Goal: Information Seeking & Learning: Learn about a topic

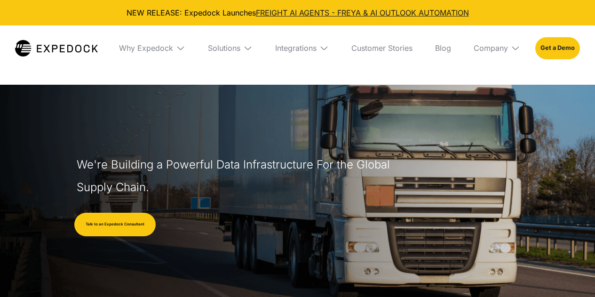
select select
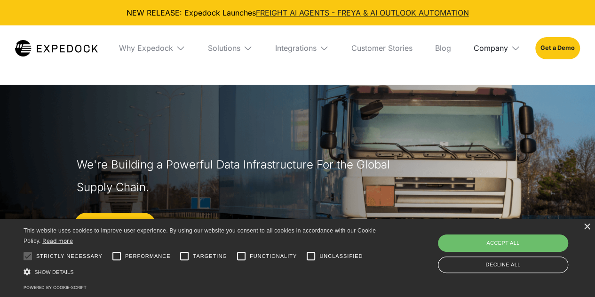
click at [491, 46] on div "Company" at bounding box center [491, 47] width 34 height 9
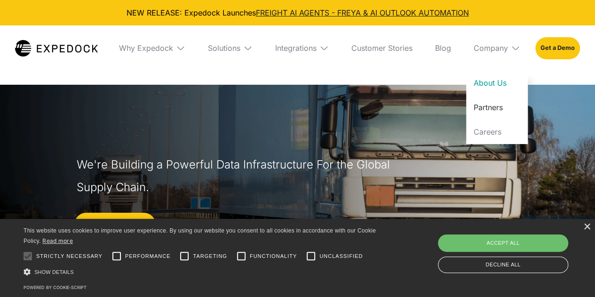
click at [499, 108] on link "Partners" at bounding box center [497, 107] width 62 height 24
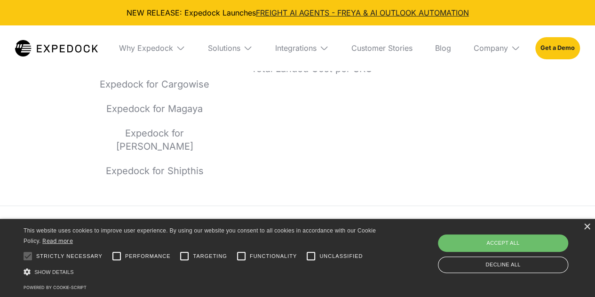
scroll to position [1239, 0]
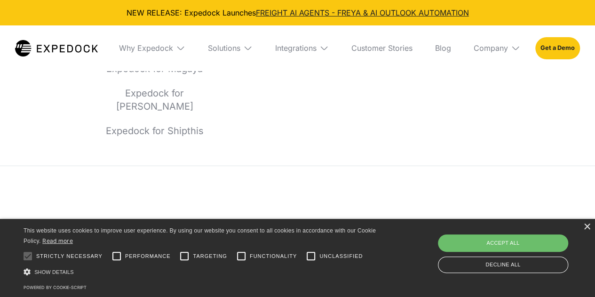
click at [495, 40] on div "Company" at bounding box center [497, 47] width 62 height 45
click at [497, 80] on link "About Us" at bounding box center [497, 83] width 62 height 24
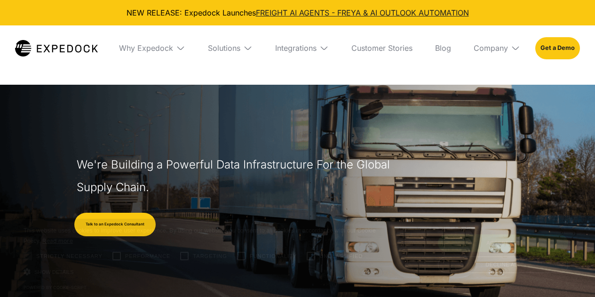
select select
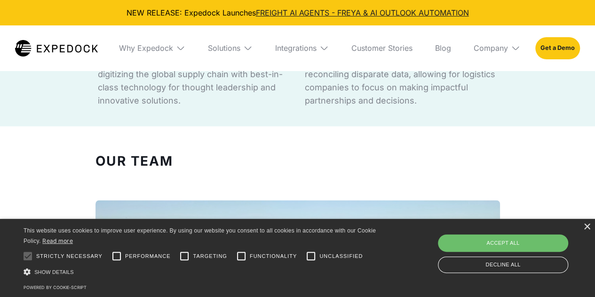
scroll to position [800, 0]
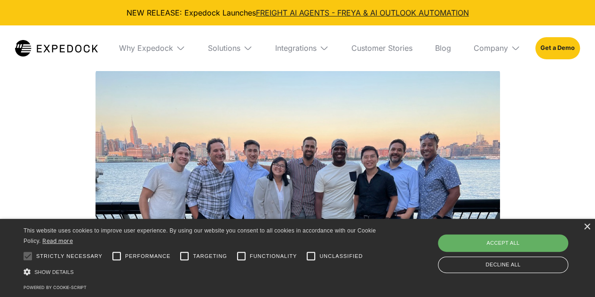
click at [500, 244] on div "Accept all" at bounding box center [503, 242] width 130 height 17
checkbox input "true"
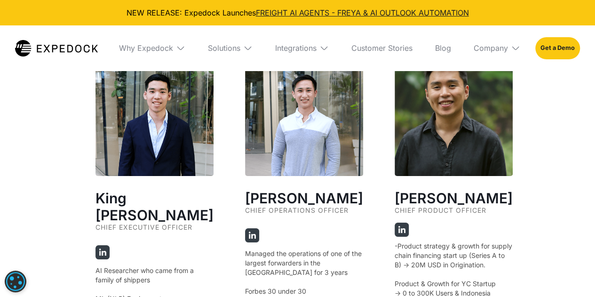
scroll to position [1741, 0]
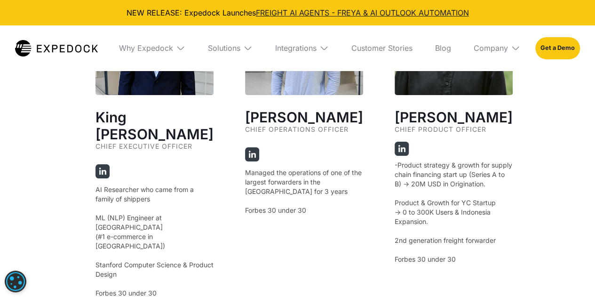
click at [178, 114] on h2 "King [PERSON_NAME]" at bounding box center [155, 126] width 118 height 34
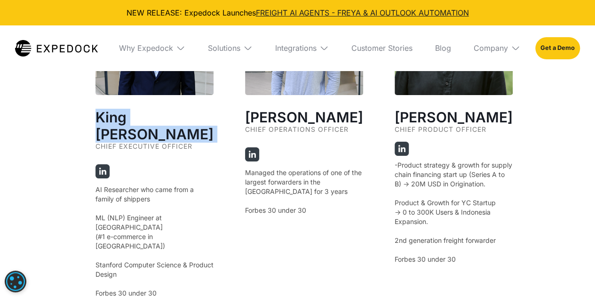
click at [178, 114] on h2 "King [PERSON_NAME]" at bounding box center [155, 126] width 118 height 34
copy h2 "King [PERSON_NAME]"
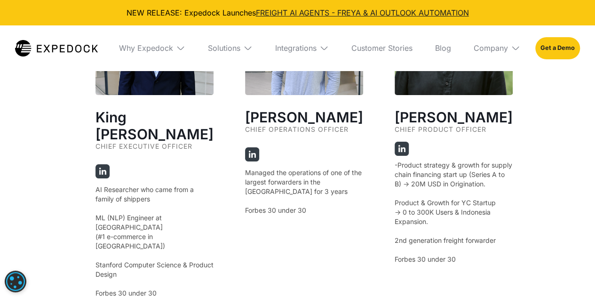
click at [324, 228] on div "Jeff Tan Chief Operations Officer Managed the operations of one of the largest …" at bounding box center [304, 137] width 118 height 321
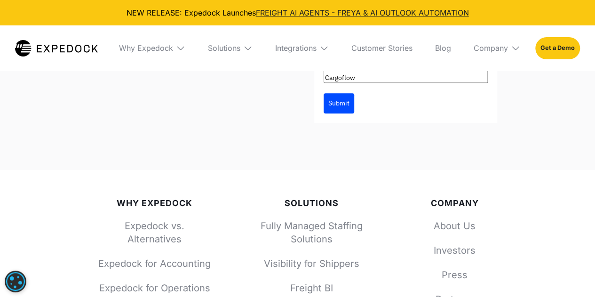
scroll to position [4231, 0]
